Goal: Transaction & Acquisition: Purchase product/service

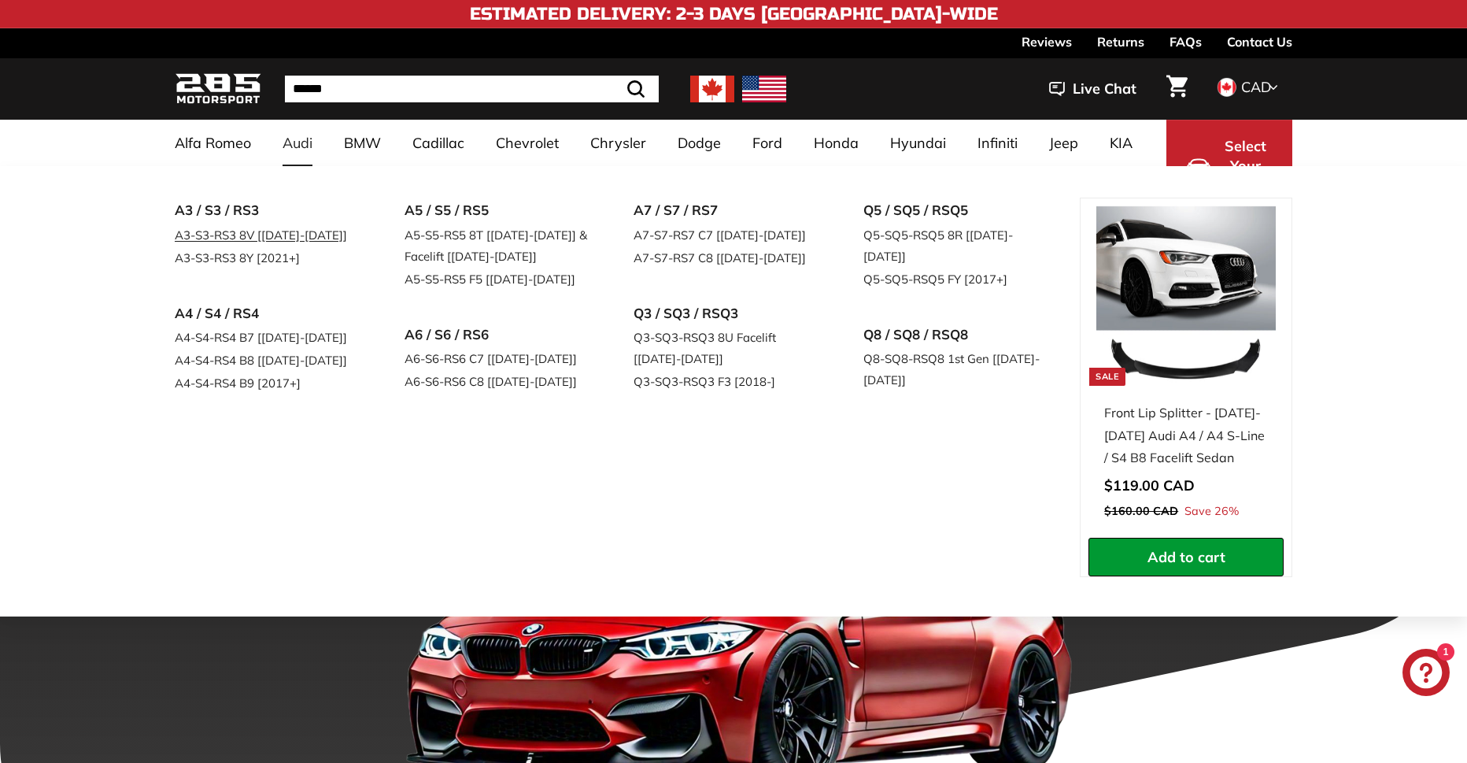
click at [289, 239] on link "A3-S3-RS3 8V [[DATE]-[DATE]]" at bounding box center [268, 235] width 186 height 23
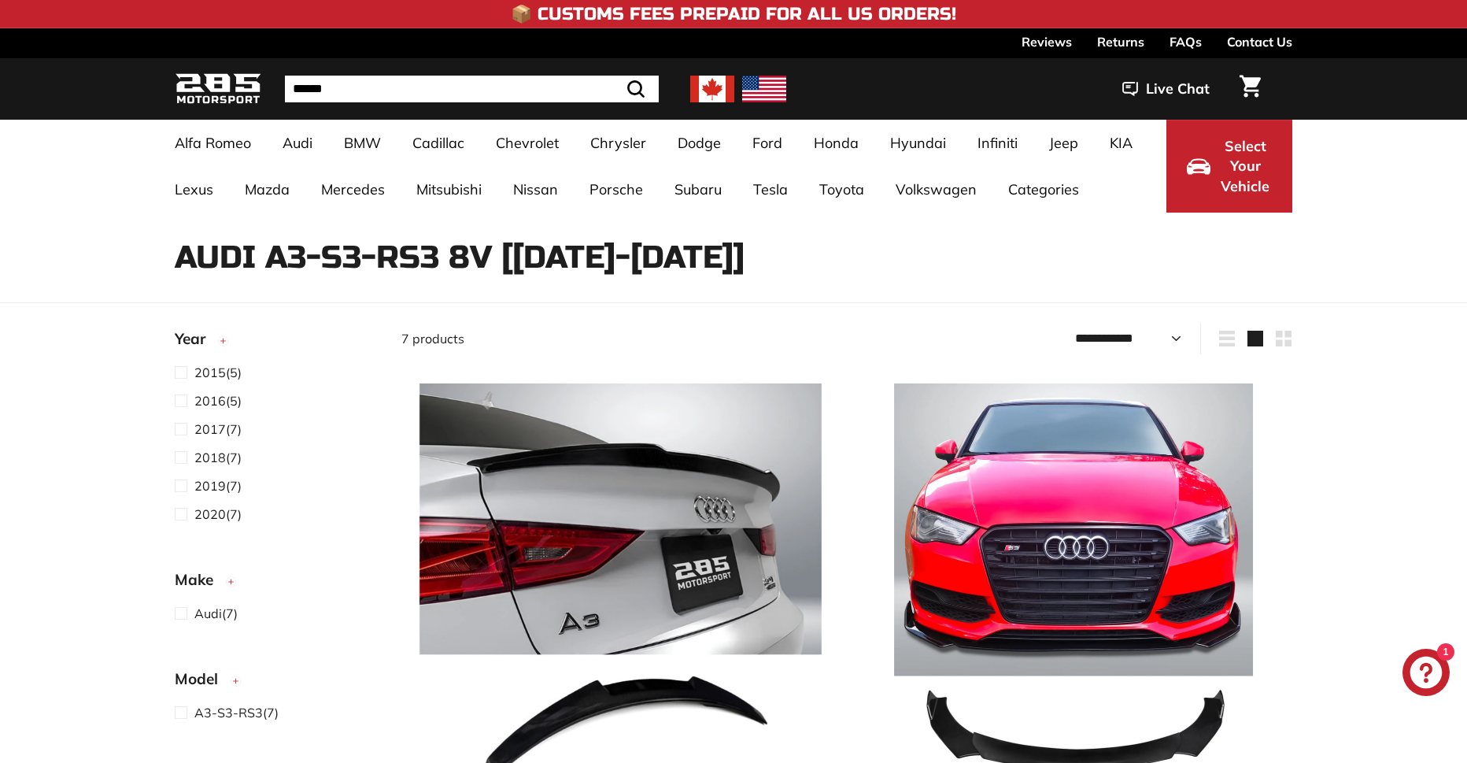
select select "**********"
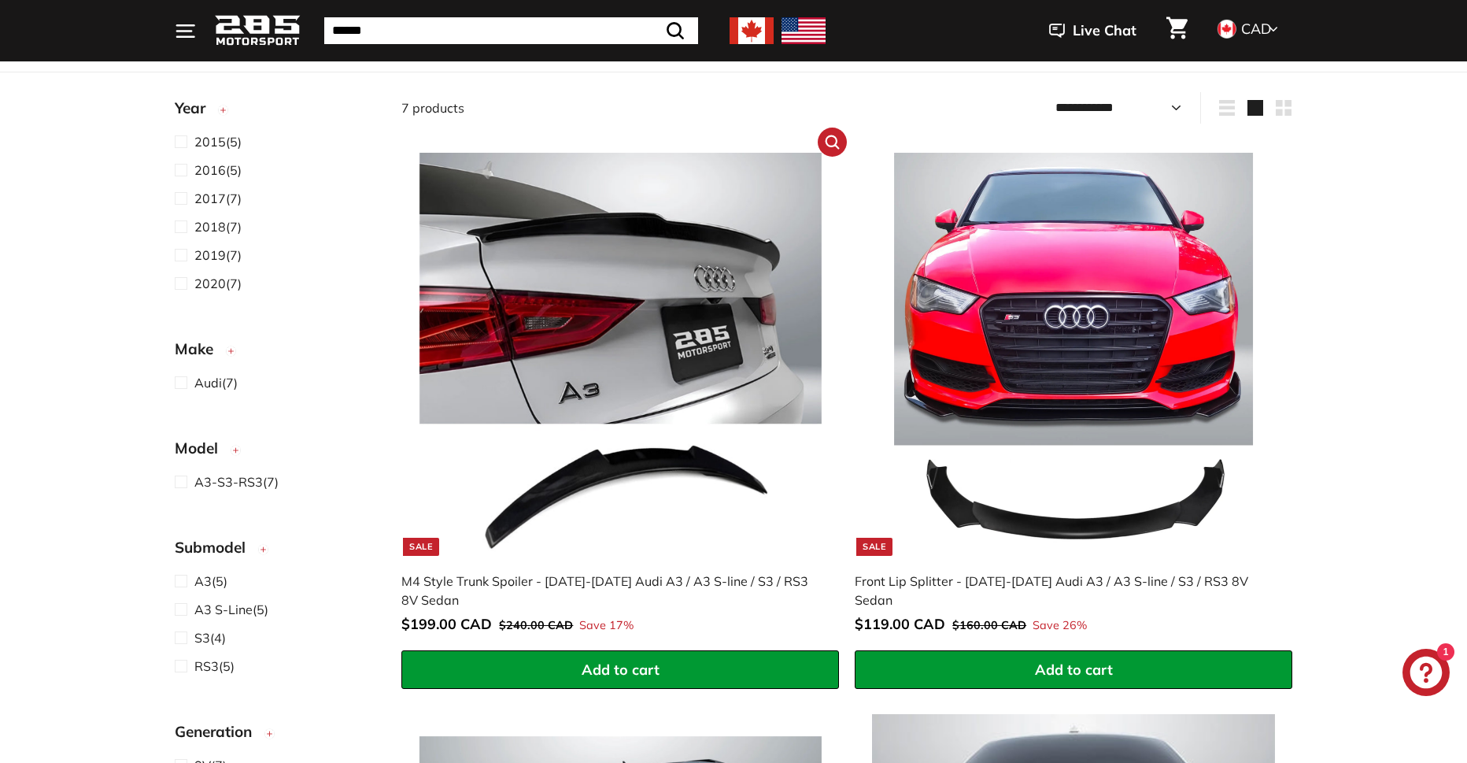
scroll to position [236, 0]
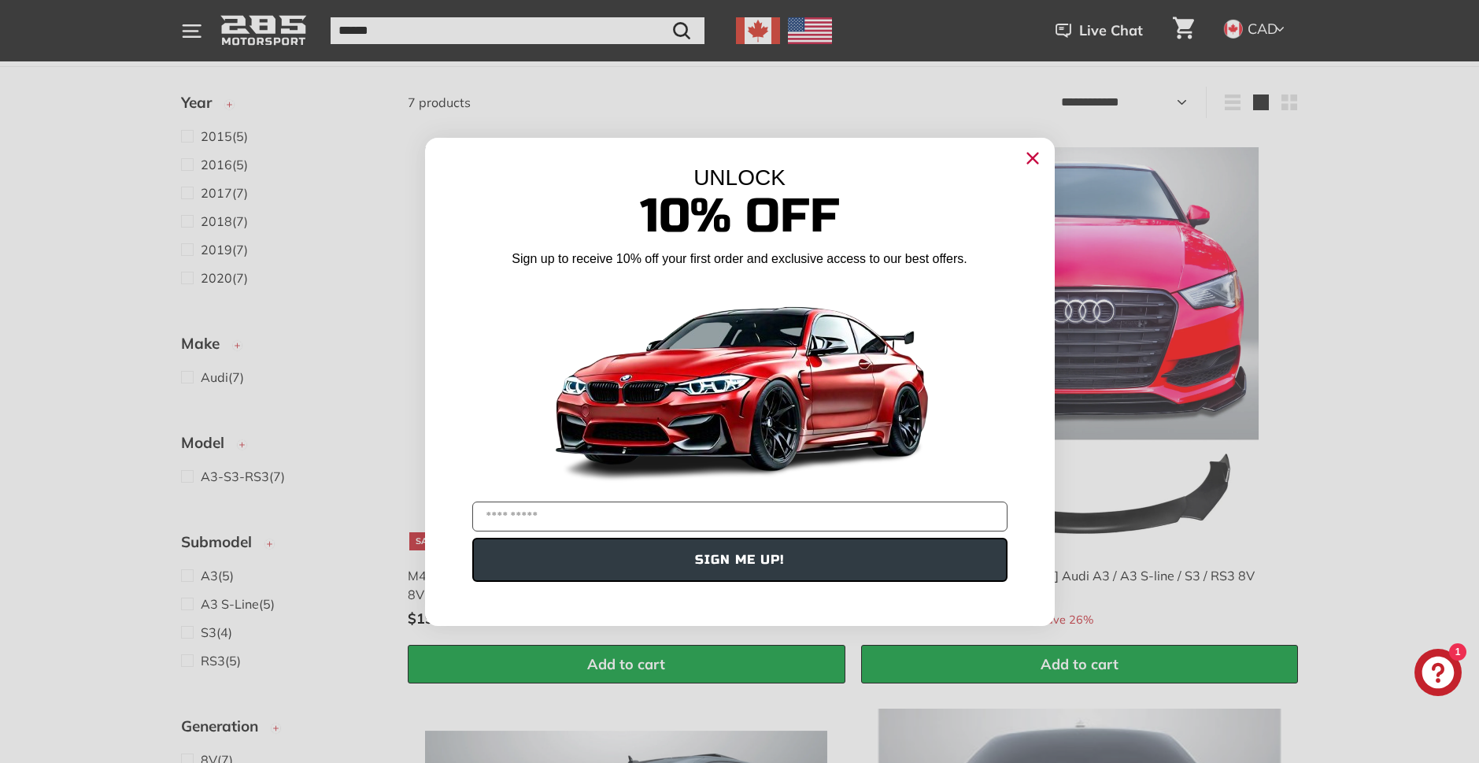
click at [1025, 158] on circle "Close dialog" at bounding box center [1032, 158] width 24 height 24
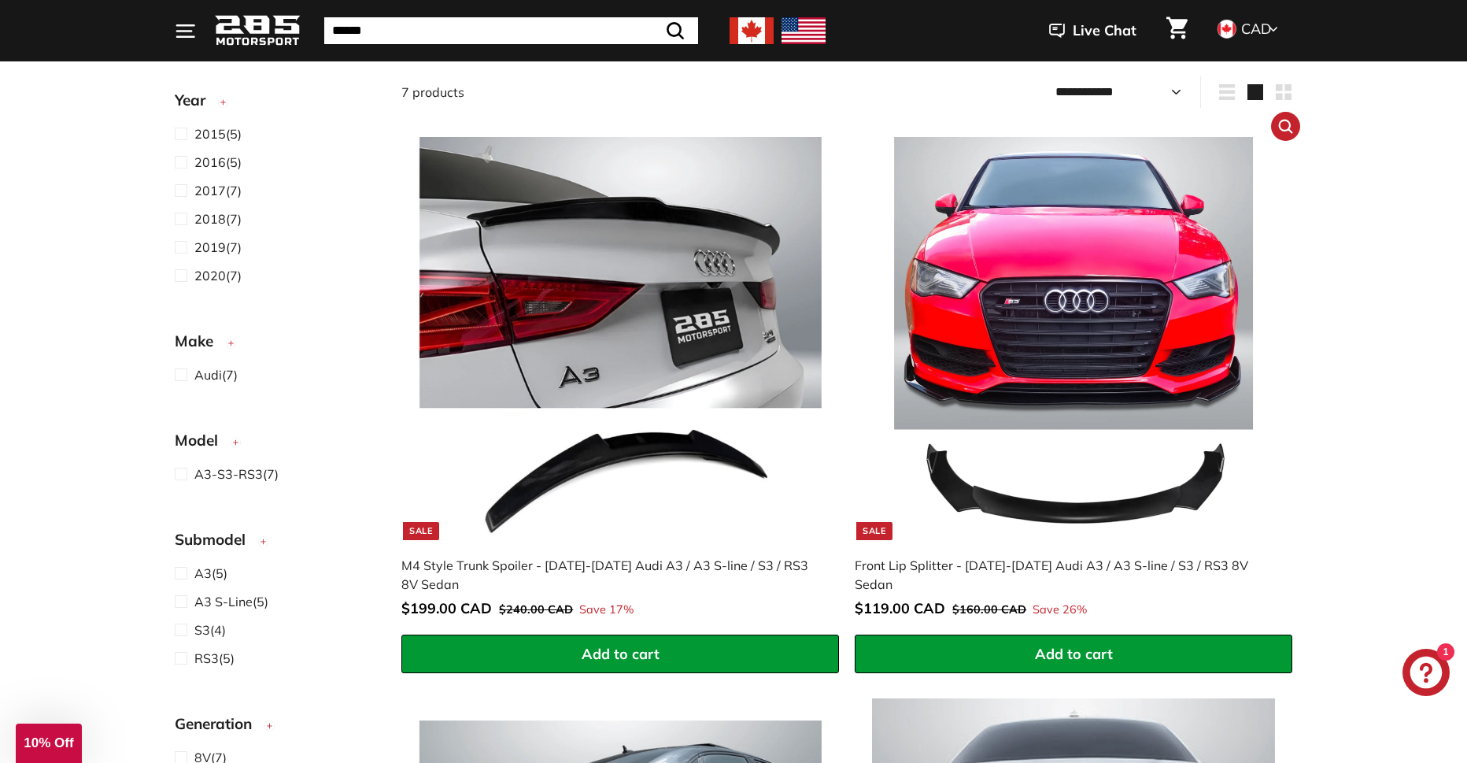
scroll to position [201, 0]
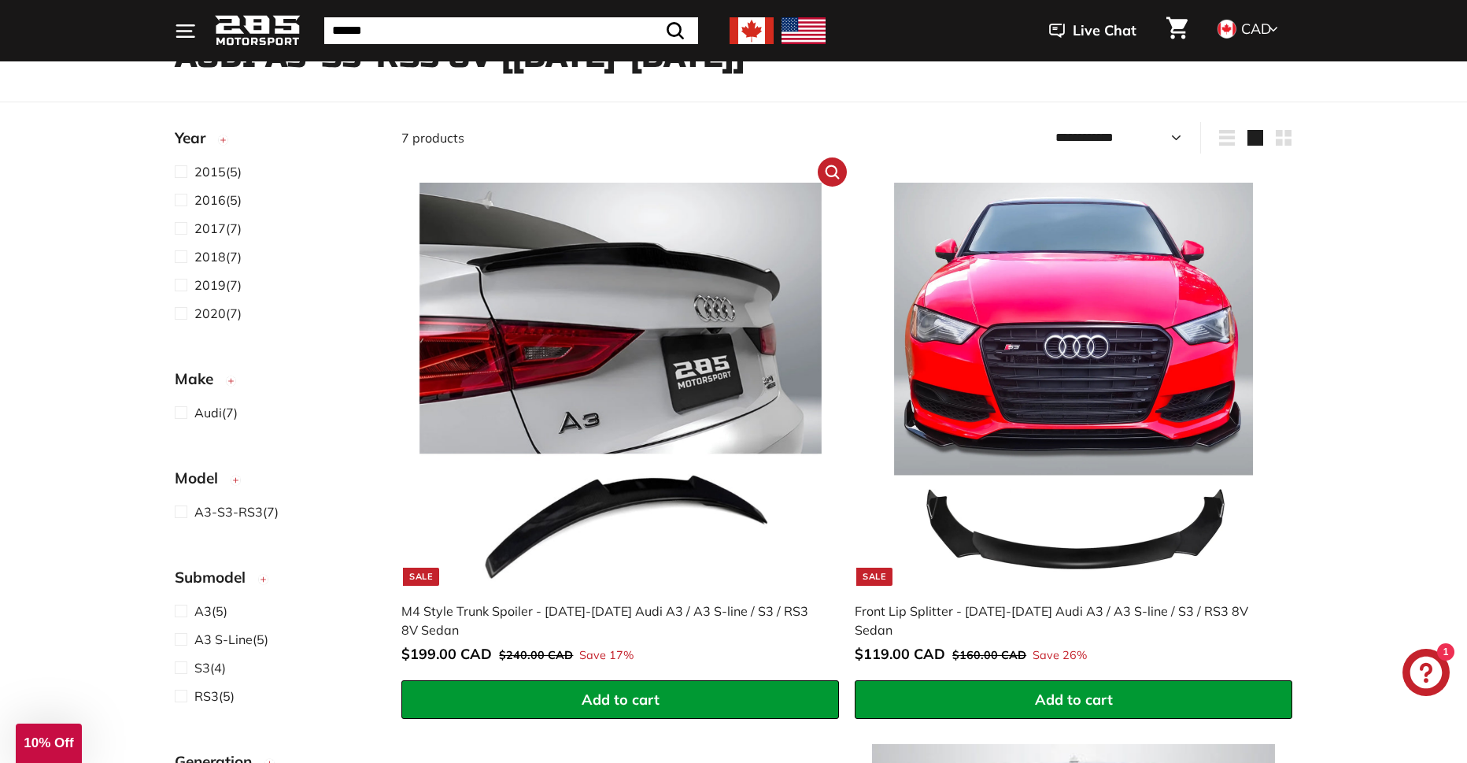
click at [715, 371] on img at bounding box center [620, 384] width 402 height 402
